Goal: Information Seeking & Learning: Learn about a topic

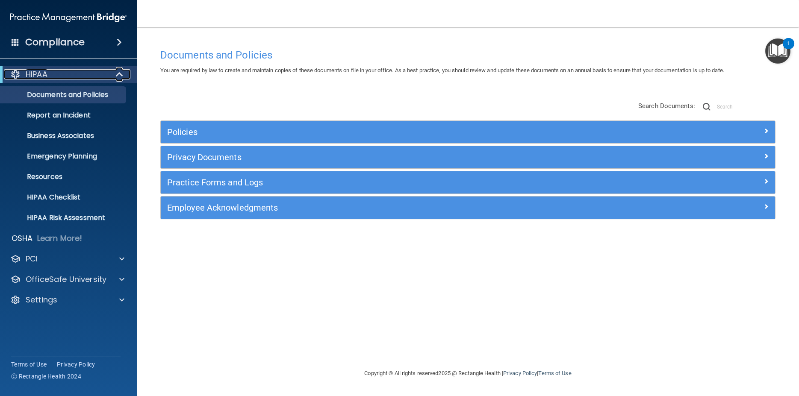
click at [50, 77] on div "HIPAA" at bounding box center [57, 74] width 106 height 10
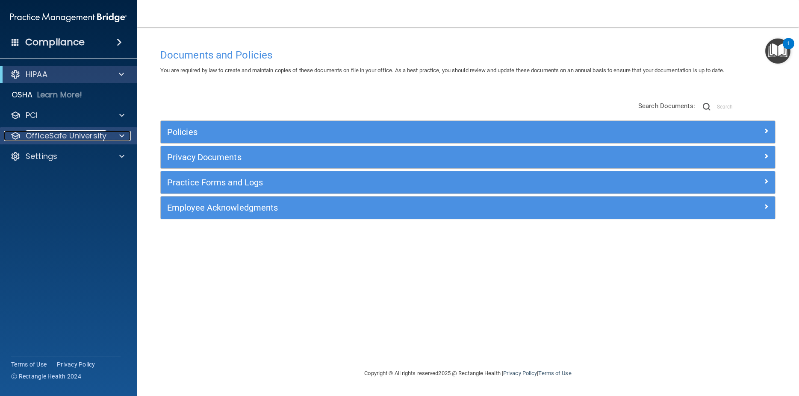
click at [111, 135] on div at bounding box center [120, 136] width 21 height 10
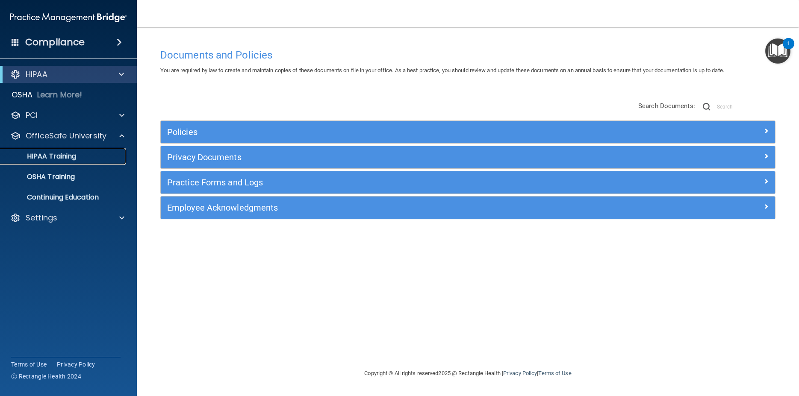
click at [57, 155] on p "HIPAA Training" at bounding box center [41, 156] width 71 height 9
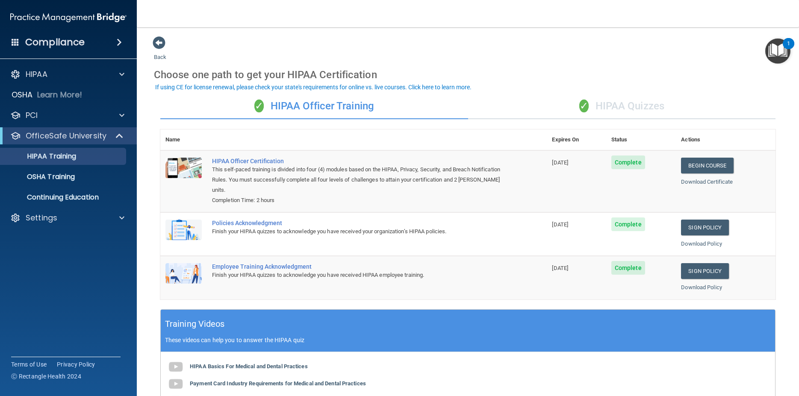
click at [656, 111] on div "✓ HIPAA Quizzes" at bounding box center [622, 107] width 308 height 26
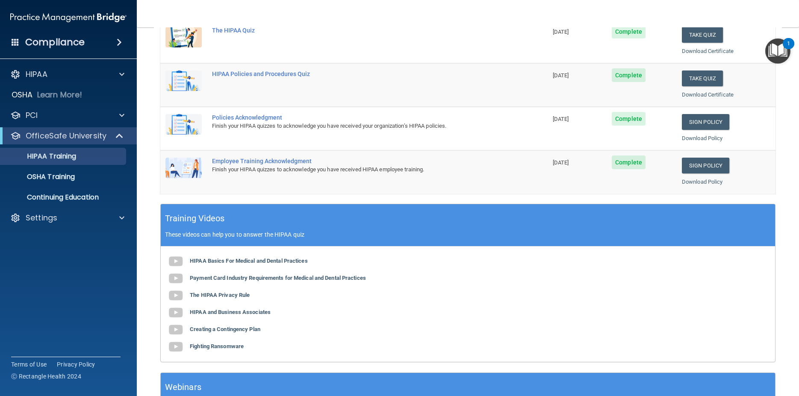
scroll to position [94, 0]
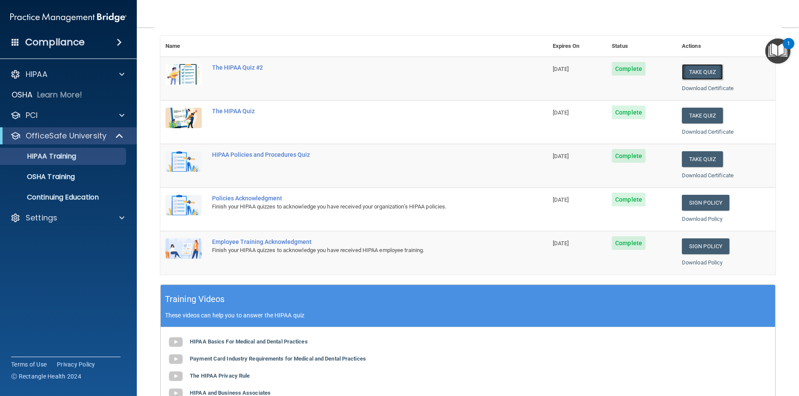
click at [703, 70] on button "Take Quiz" at bounding box center [702, 72] width 41 height 16
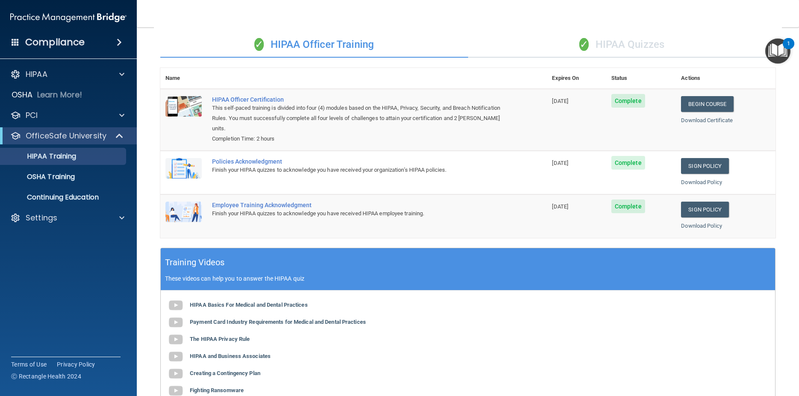
scroll to position [38, 0]
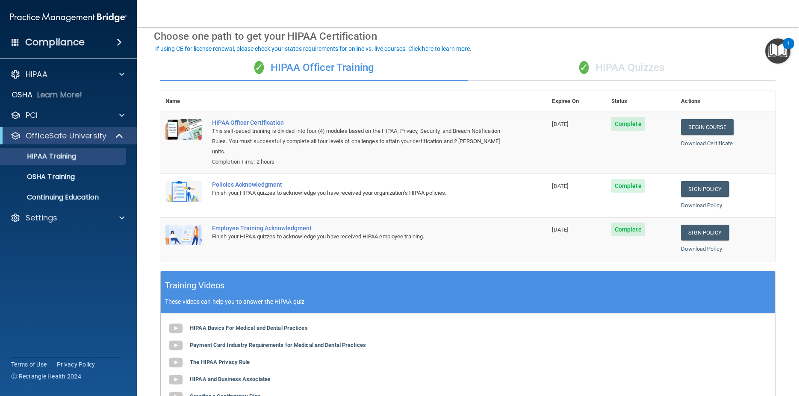
click at [642, 69] on div "✓ HIPAA Quizzes" at bounding box center [622, 68] width 308 height 26
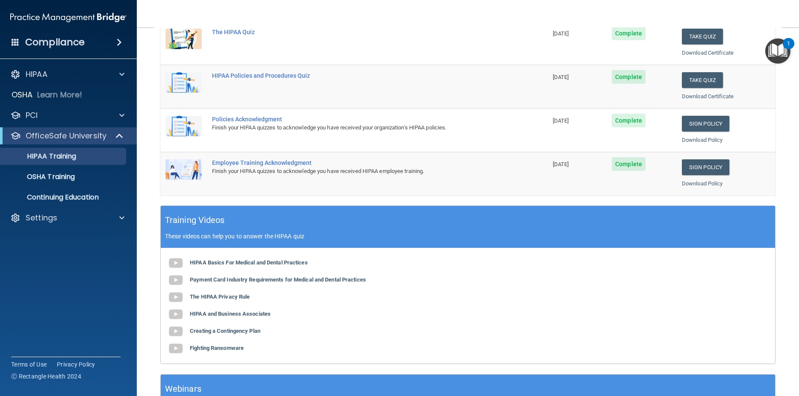
scroll to position [192, 0]
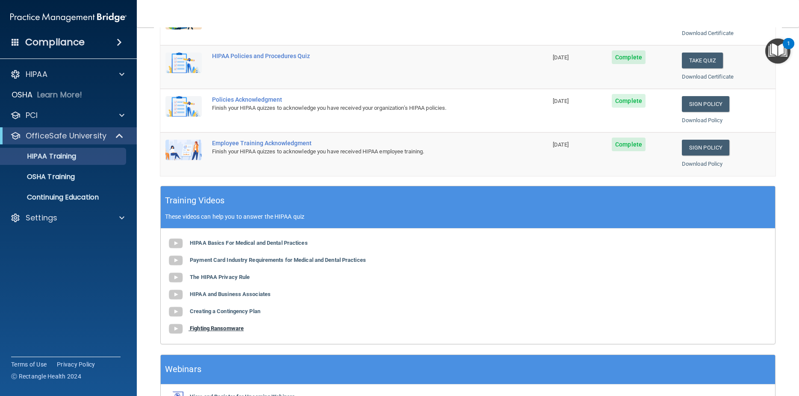
click at [205, 330] on b "Fighting Ransomware" at bounding box center [217, 328] width 54 height 6
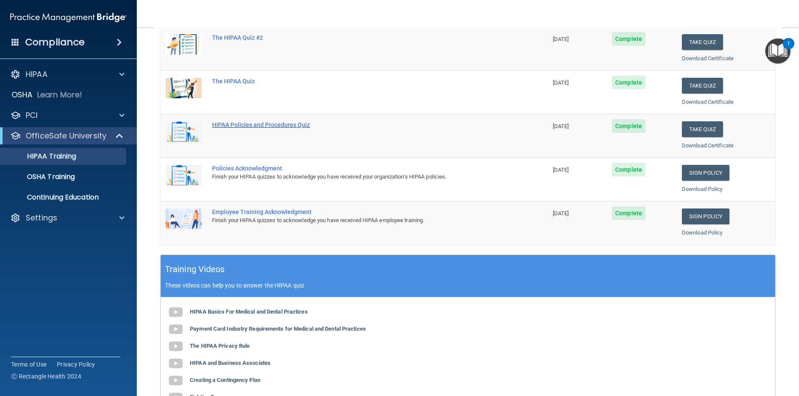
scroll to position [115, 0]
